Goal: Transaction & Acquisition: Purchase product/service

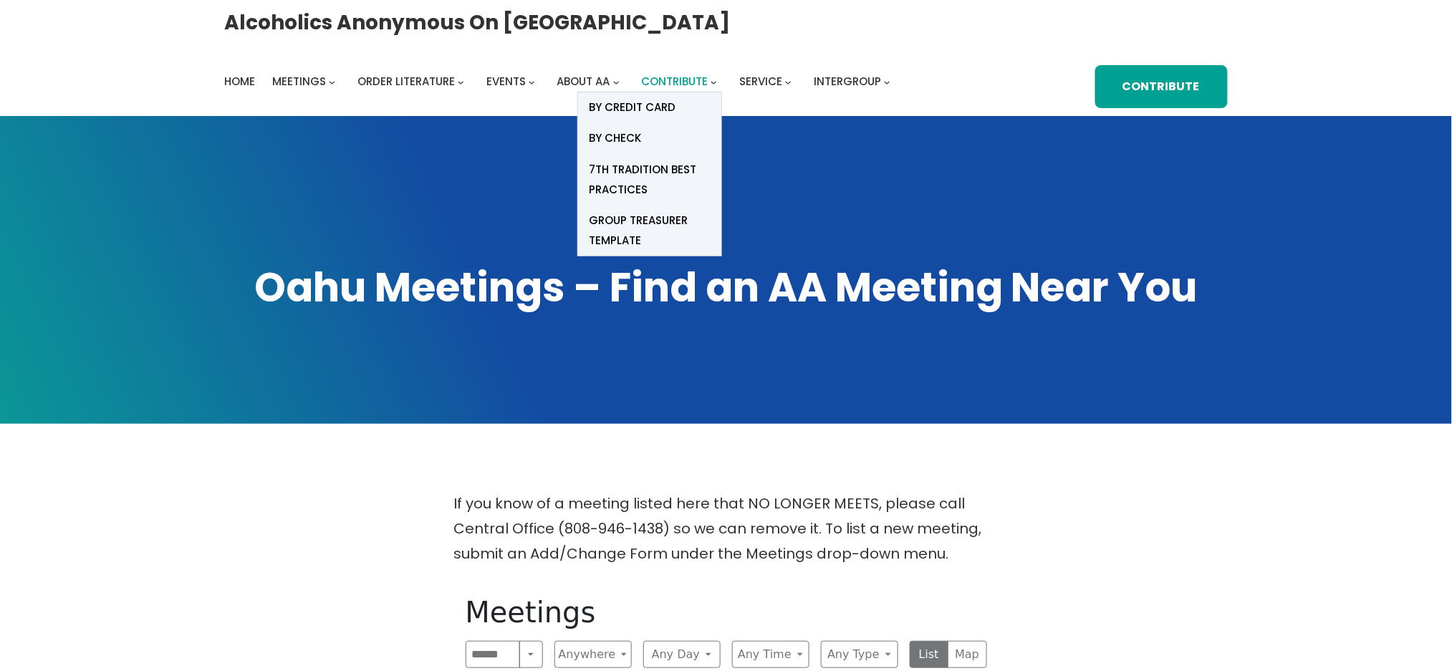
click at [682, 74] on span "Contribute" at bounding box center [675, 81] width 67 height 15
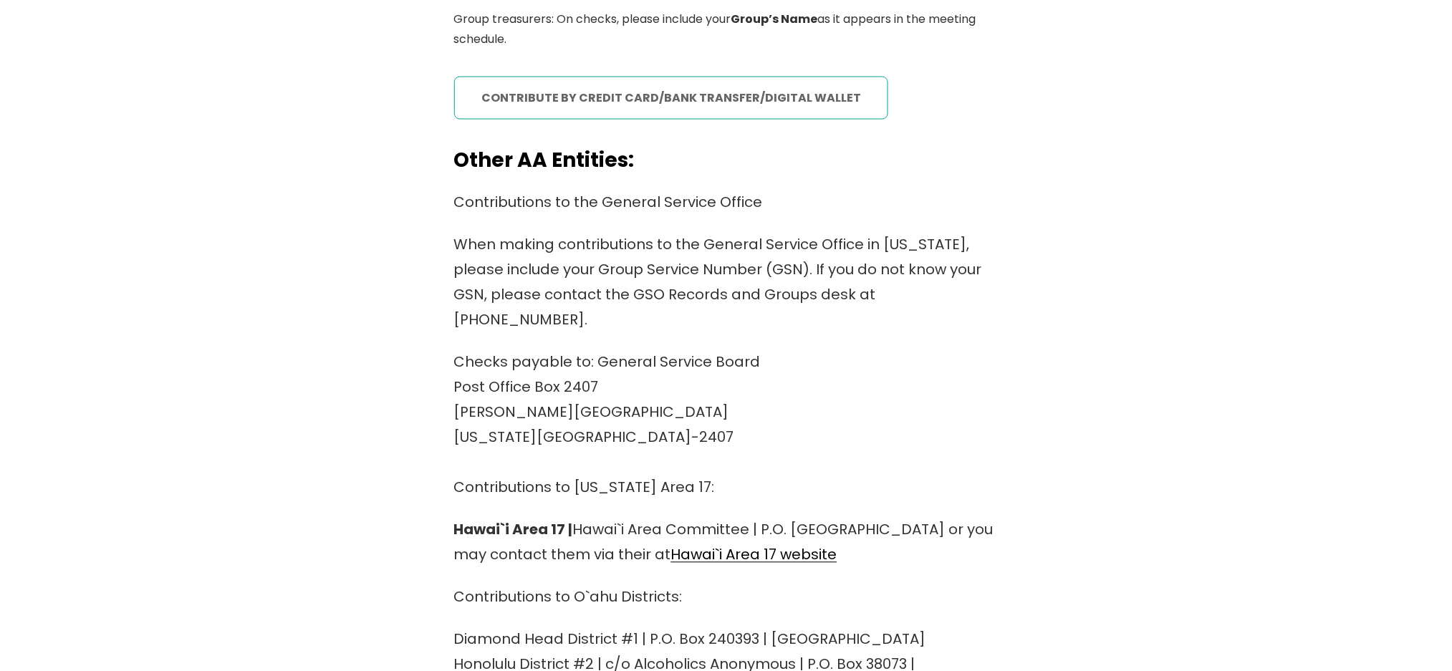
scroll to position [573, 0]
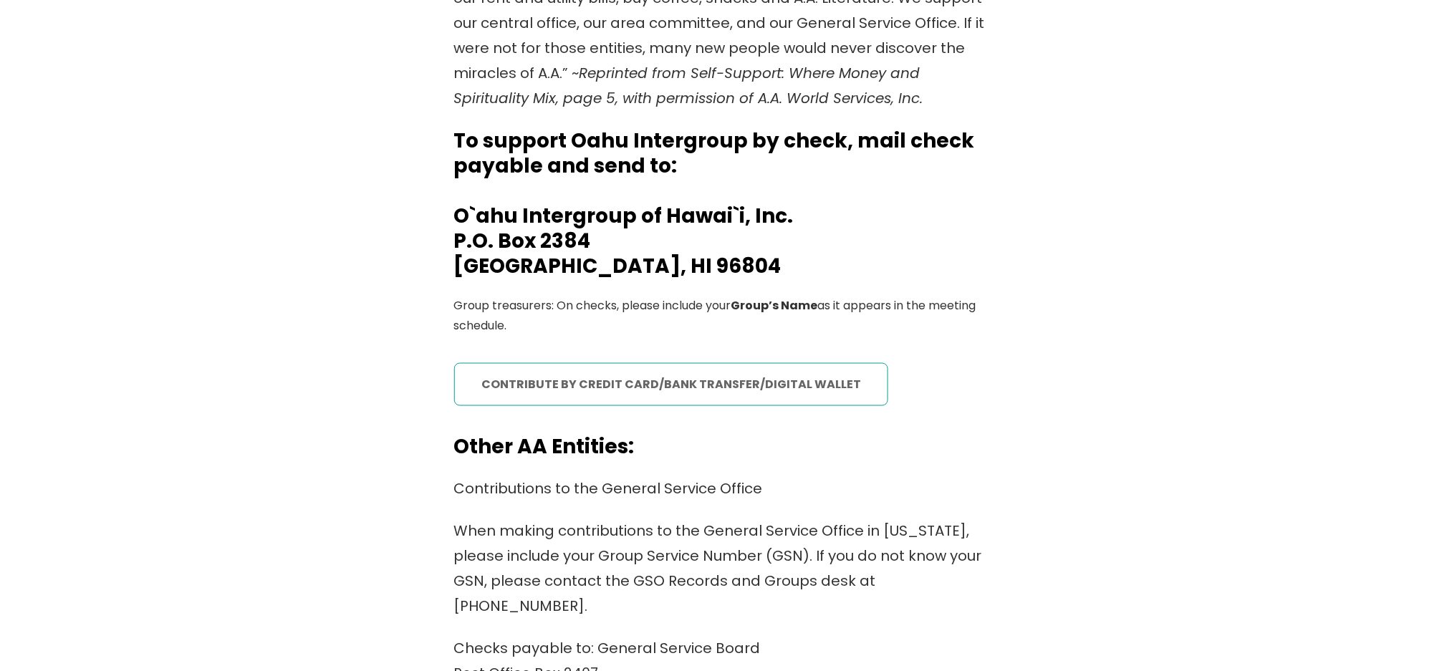
click at [829, 382] on link "contribute by credit card/bank transfer/digital wallet" at bounding box center [671, 384] width 435 height 43
